Goal: Information Seeking & Learning: Learn about a topic

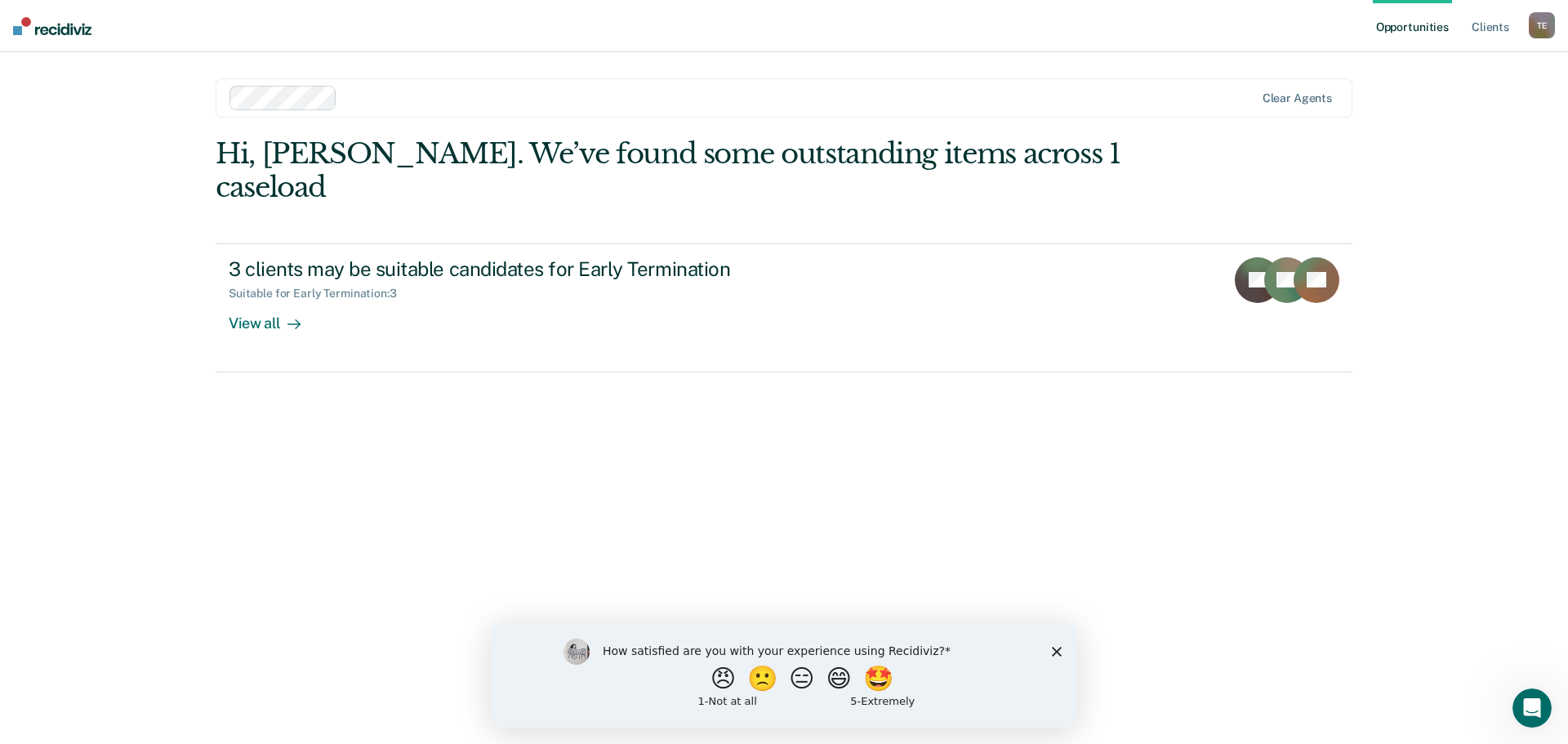
click at [1064, 656] on div "How satisfied are you with your experience using Recidiviz? 😠 🙁 😑 😄 🤩 1 - Not a…" at bounding box center [783, 674] width 584 height 105
click at [1061, 649] on icon "Close survey" at bounding box center [1056, 650] width 10 height 10
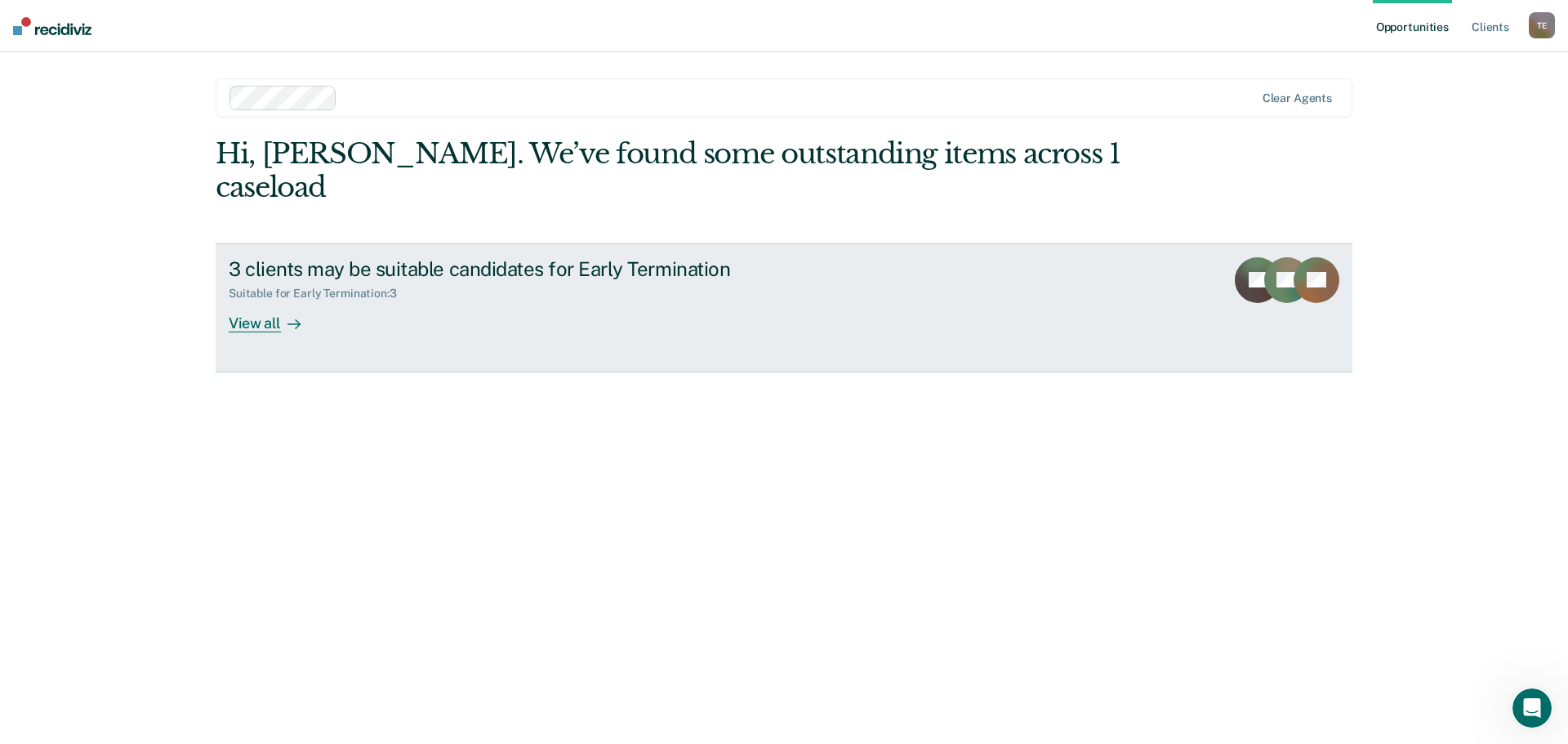
click at [258, 301] on div "View all" at bounding box center [274, 316] width 91 height 32
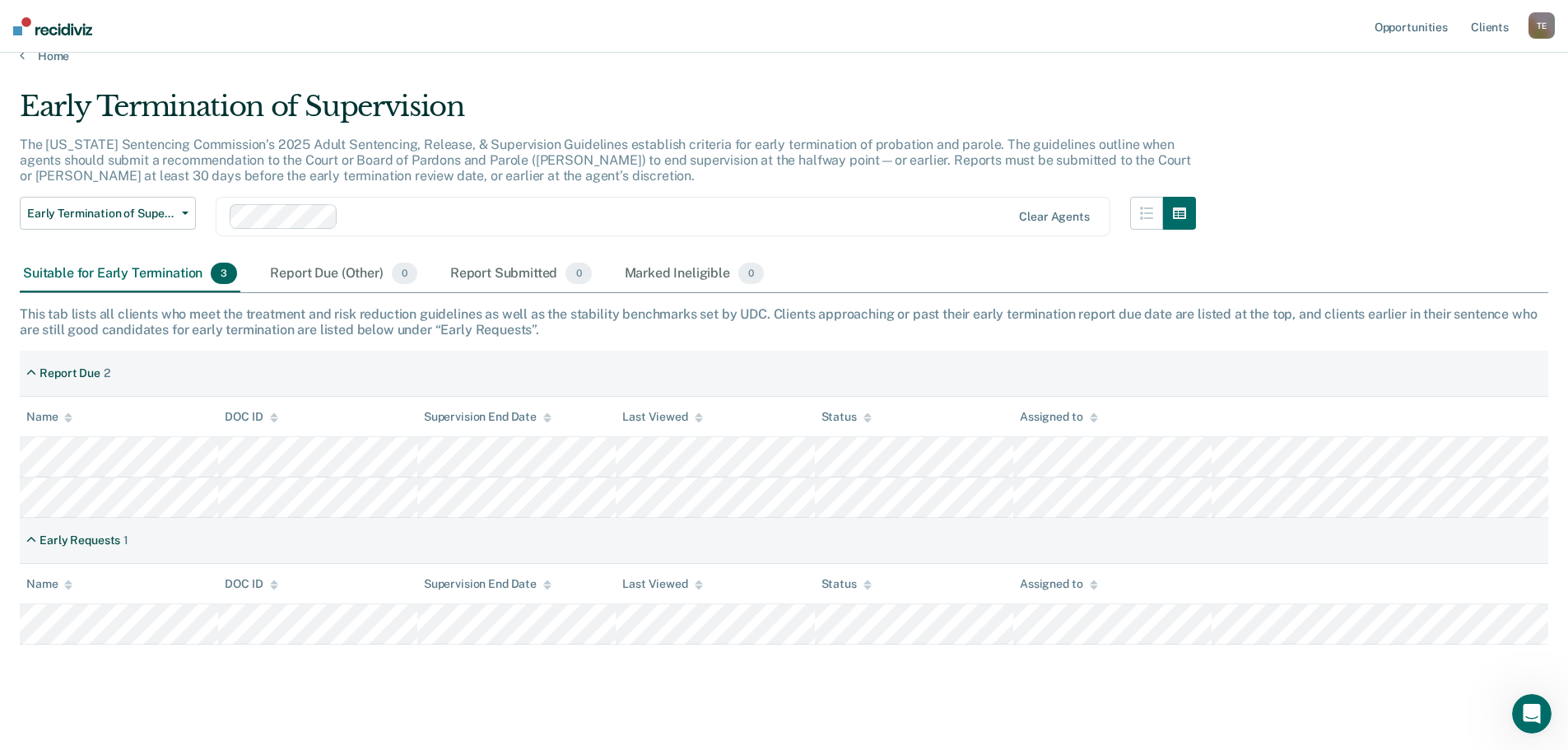
scroll to position [37, 0]
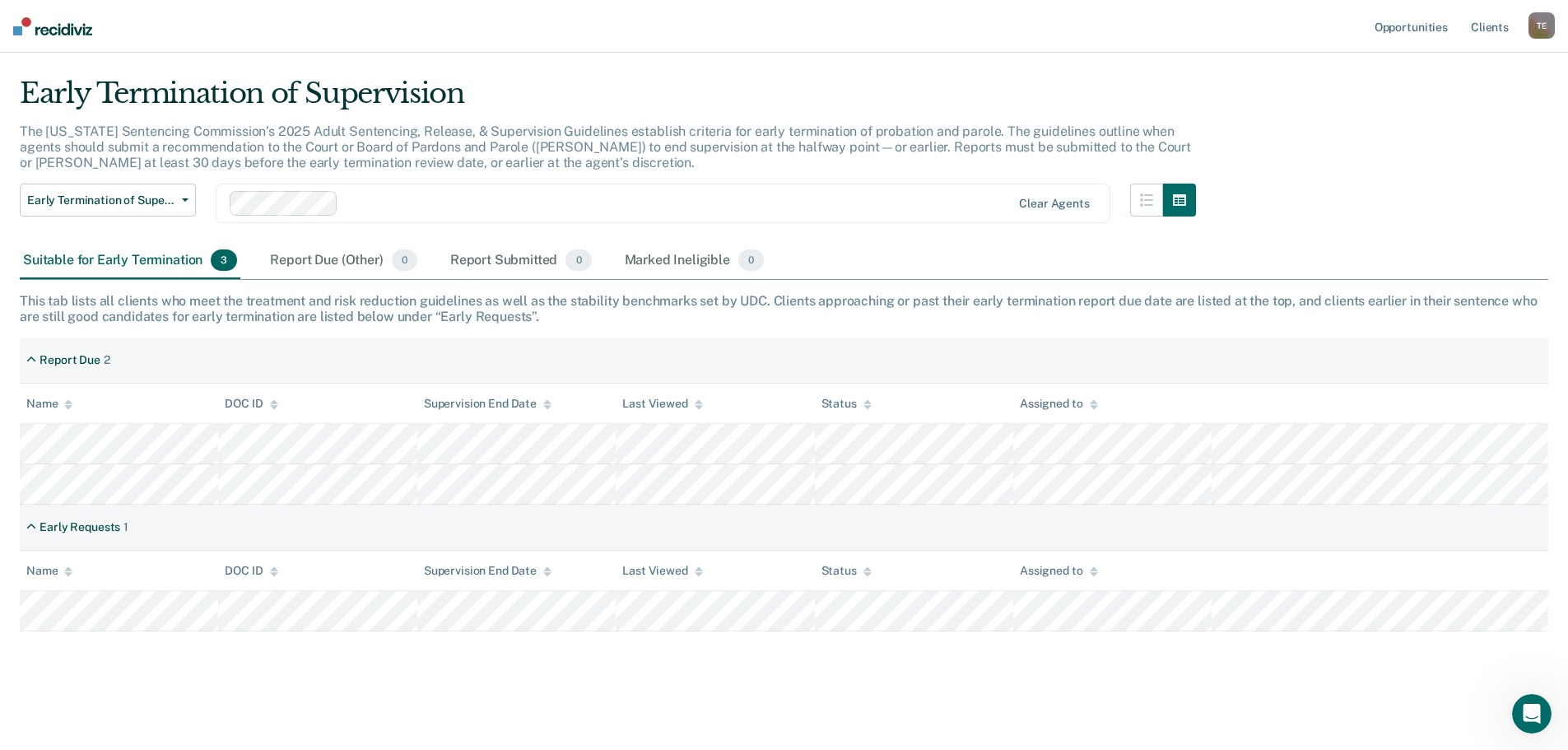
click at [1045, 148] on p "The [US_STATE] Sentencing Commission’s 2025 Adult Sentencing, Release, & Superv…" at bounding box center [605, 147] width 1172 height 47
